Goal: Go to known website: Access a specific website the user already knows

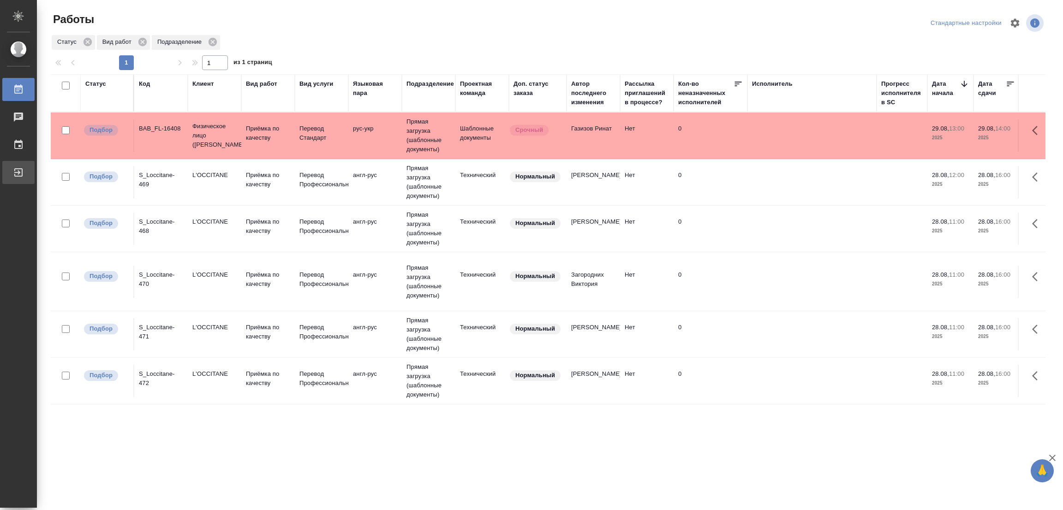
click at [18, 174] on icon at bounding box center [18, 172] width 11 height 11
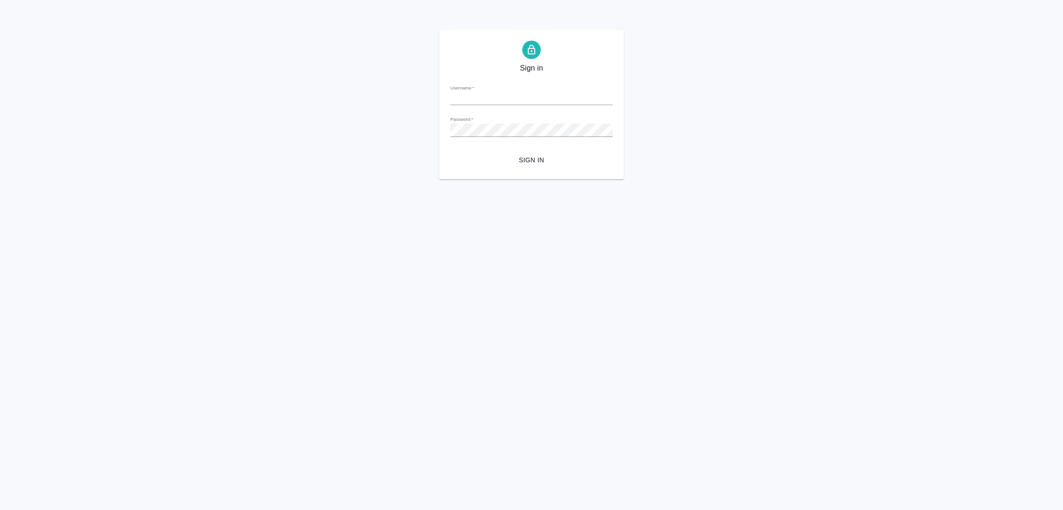
type input "[PERSON_NAME][EMAIL_ADDRESS][PERSON_NAME][DOMAIN_NAME]"
click at [533, 180] on html "Sign in Username   * [PERSON_NAME][EMAIL_ADDRESS][PERSON_NAME][DOMAIN_NAME] Pas…" at bounding box center [531, 90] width 1063 height 180
